Goal: Navigation & Orientation: Find specific page/section

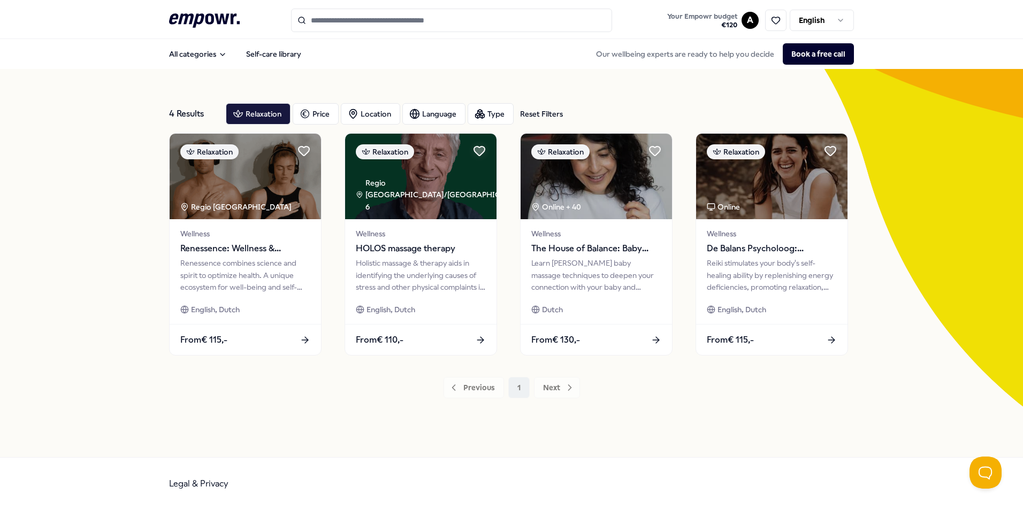
click at [197, 21] on icon at bounding box center [204, 20] width 71 height 14
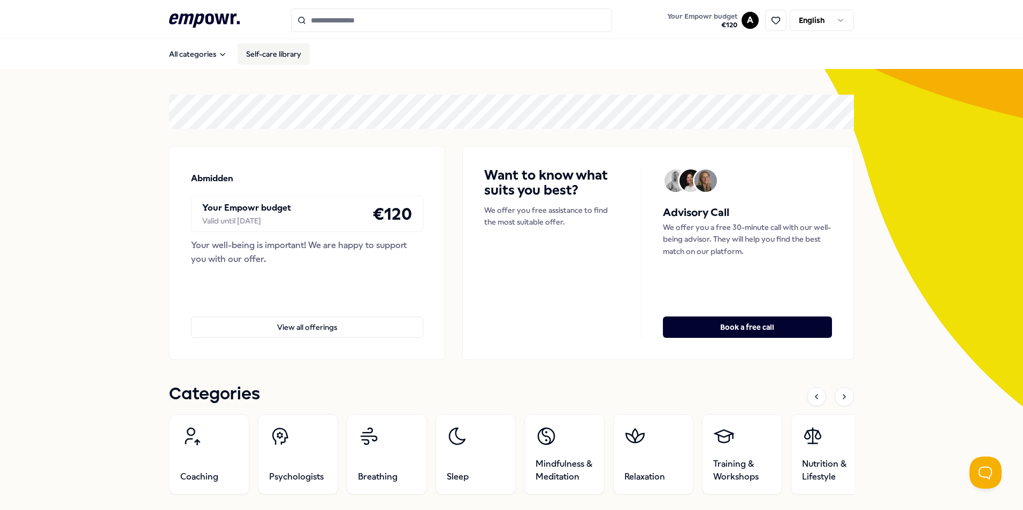
click at [288, 53] on link "Self-care library" at bounding box center [274, 53] width 72 height 21
click at [745, 18] on html ".empowr-logo_svg__cls-1{fill:#03032f} Your Empowr budget € 120 A English All ca…" at bounding box center [511, 255] width 1023 height 510
click at [752, 119] on div "Help center" at bounding box center [746, 121] width 106 height 31
click at [838, 16] on html ".empowr-logo_svg__cls-1{fill:#03032f} Your Empowr budget € 120 A English All ca…" at bounding box center [511, 255] width 1023 height 510
click at [744, 24] on html ".empowr-logo_svg__cls-1{fill:#03032f} Your Empowr budget € 120 A English All ca…" at bounding box center [511, 255] width 1023 height 510
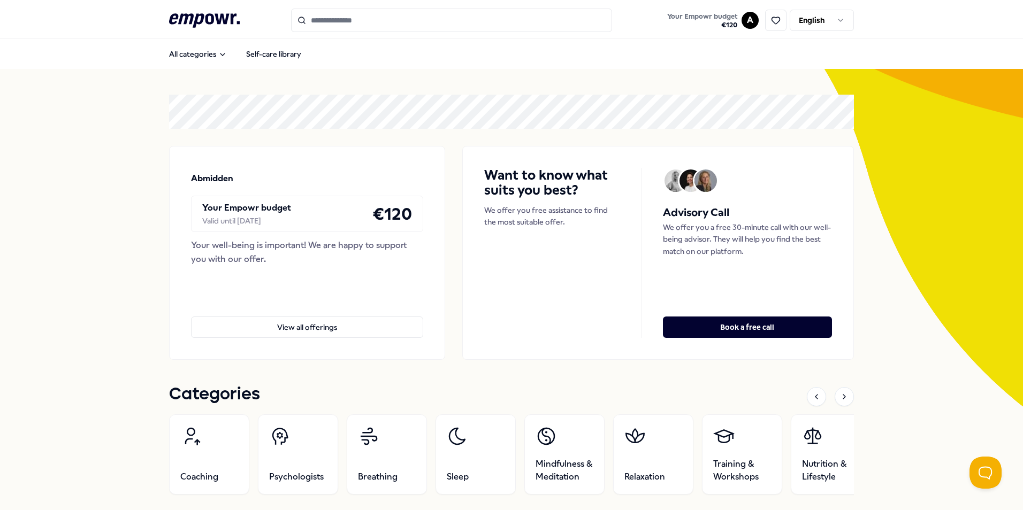
click at [745, 21] on html ".empowr-logo_svg__cls-1{fill:#03032f} Your Empowr budget € 120 A English All ca…" at bounding box center [511, 255] width 1023 height 510
click at [730, 82] on div "Bookings" at bounding box center [746, 86] width 106 height 31
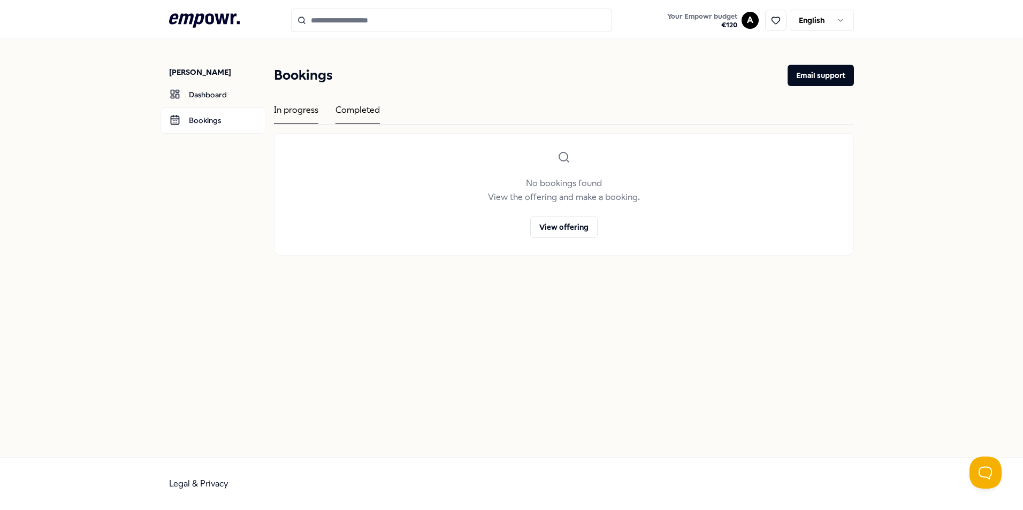
click at [378, 111] on div "Completed" at bounding box center [357, 113] width 44 height 21
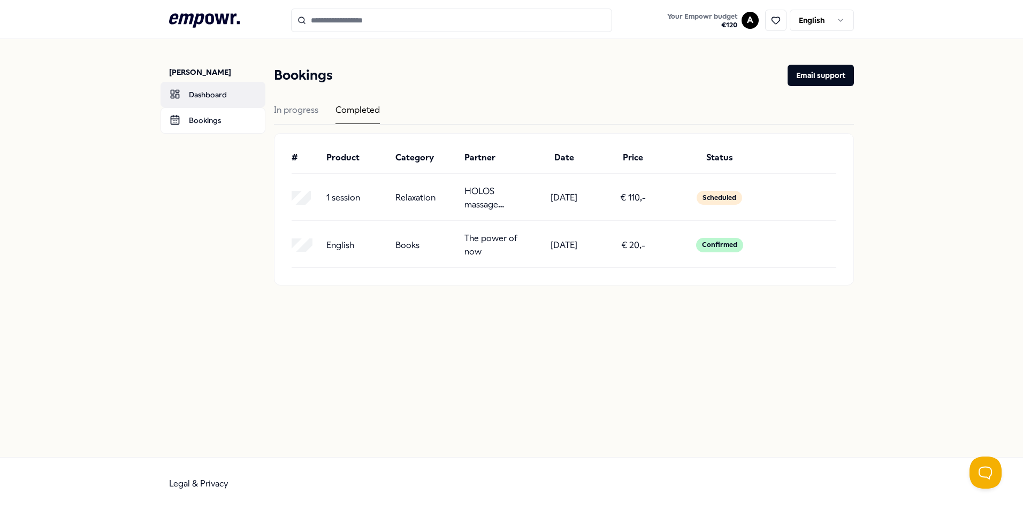
click at [235, 91] on link "Dashboard" at bounding box center [213, 95] width 105 height 26
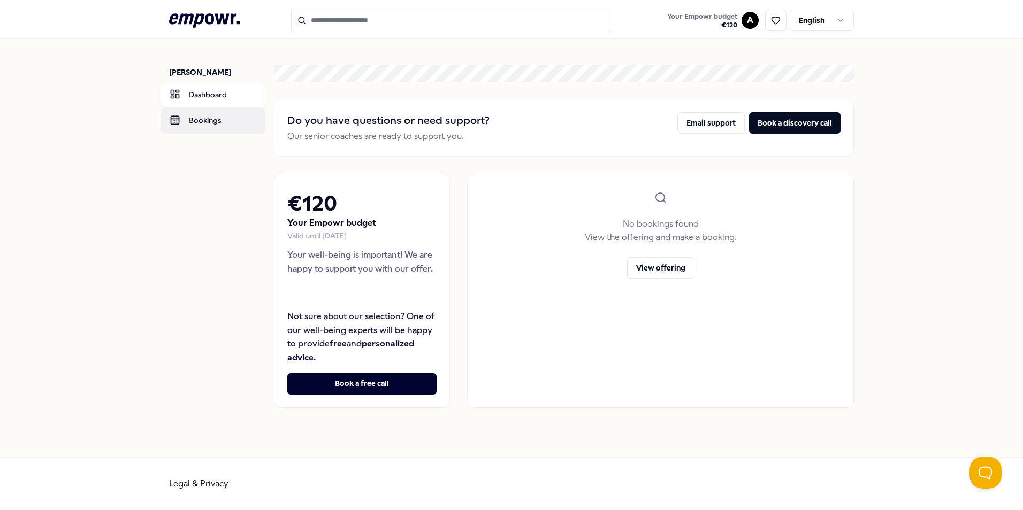
click at [227, 125] on link "Bookings" at bounding box center [213, 121] width 105 height 26
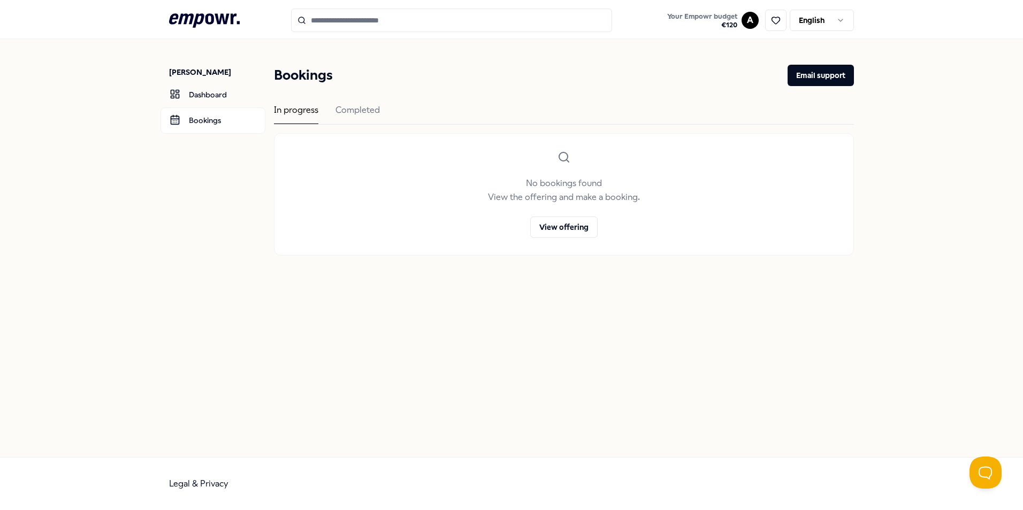
click at [217, 19] on icon at bounding box center [204, 20] width 71 height 14
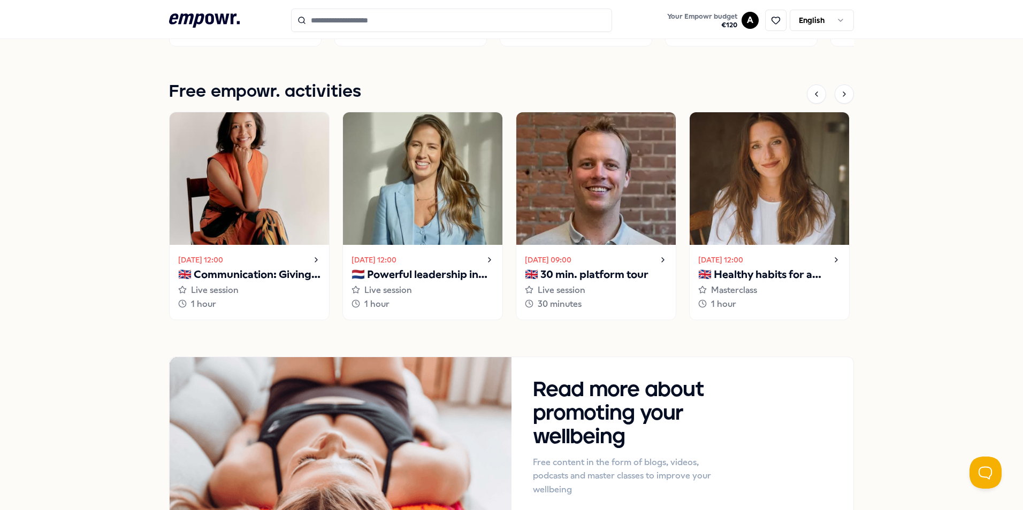
scroll to position [469, 0]
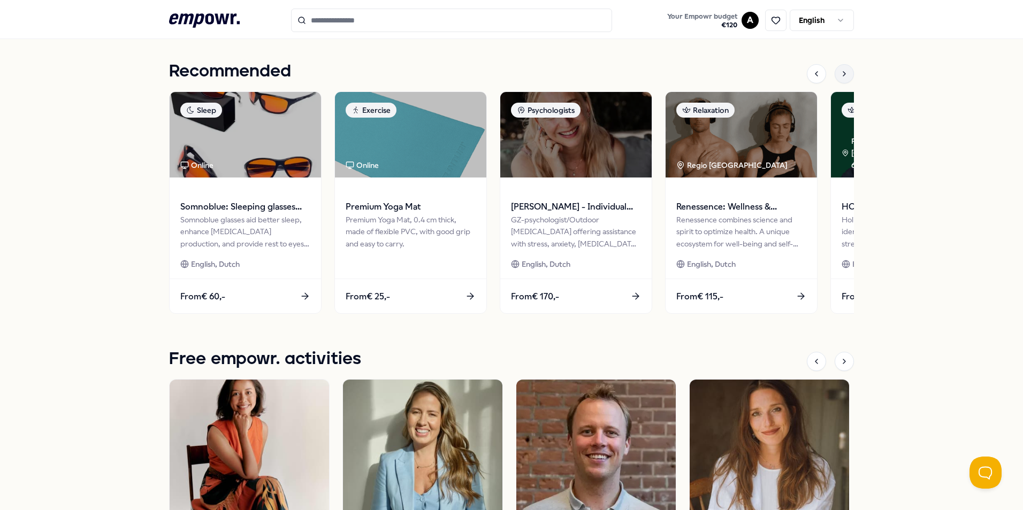
click at [840, 74] on icon at bounding box center [844, 74] width 9 height 9
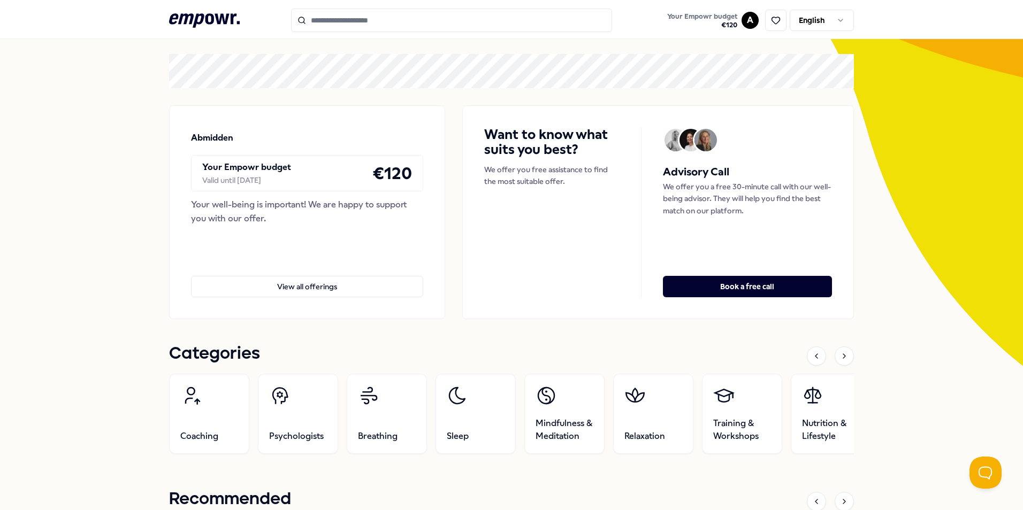
scroll to position [0, 0]
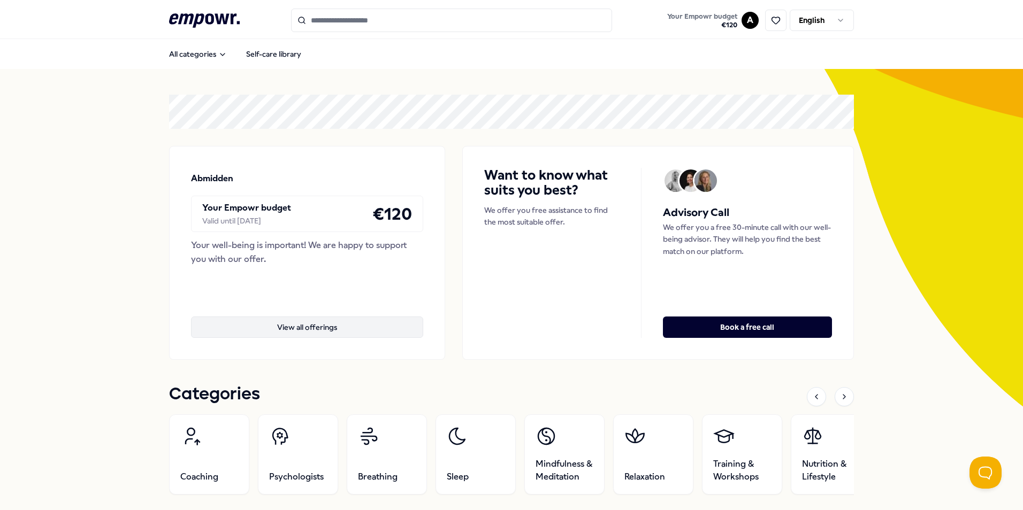
click at [312, 330] on button "View all offerings" at bounding box center [307, 327] width 232 height 21
